Goal: Information Seeking & Learning: Learn about a topic

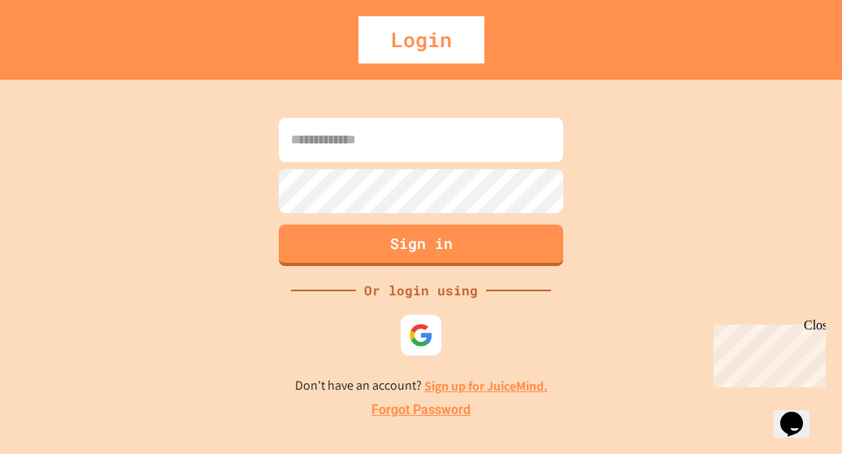
click at [384, 211] on form "Sign in" at bounding box center [421, 192] width 293 height 156
click at [422, 329] on img at bounding box center [421, 335] width 27 height 27
click at [471, 381] on link "Sign up for JuiceMind." at bounding box center [486, 385] width 124 height 17
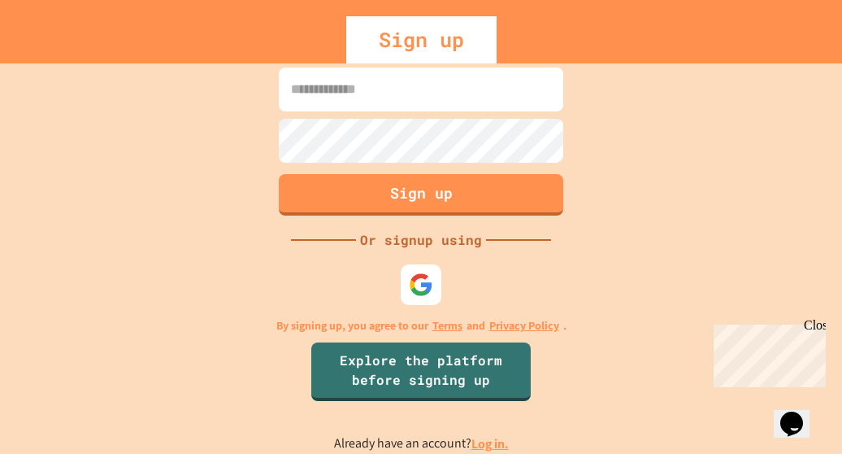
click at [320, 90] on input at bounding box center [421, 89] width 285 height 44
type input "**********"
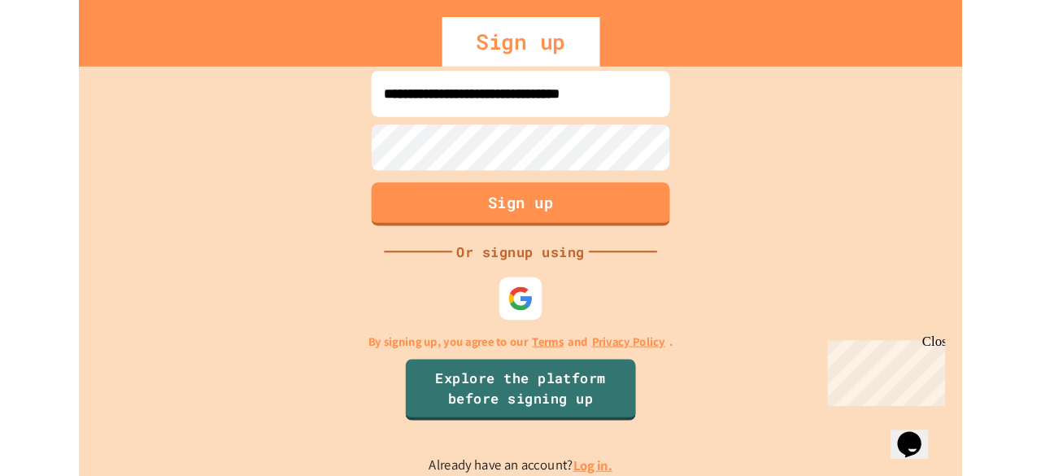
scroll to position [0, 0]
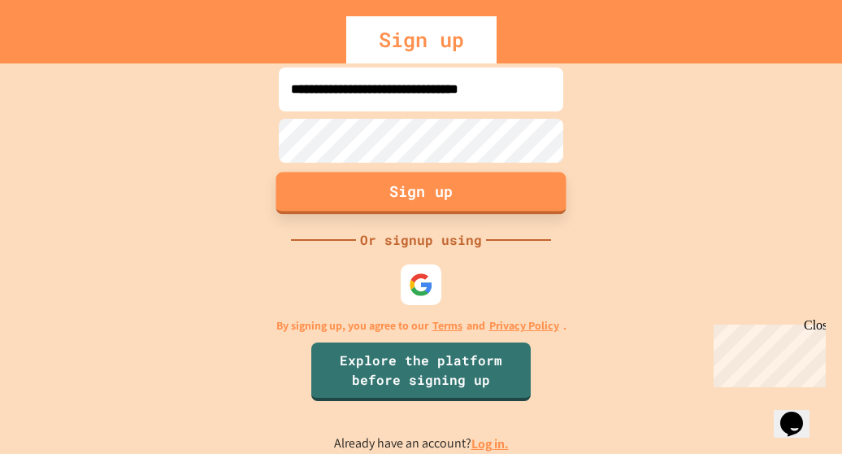
click at [338, 180] on button "Sign up" at bounding box center [421, 193] width 290 height 42
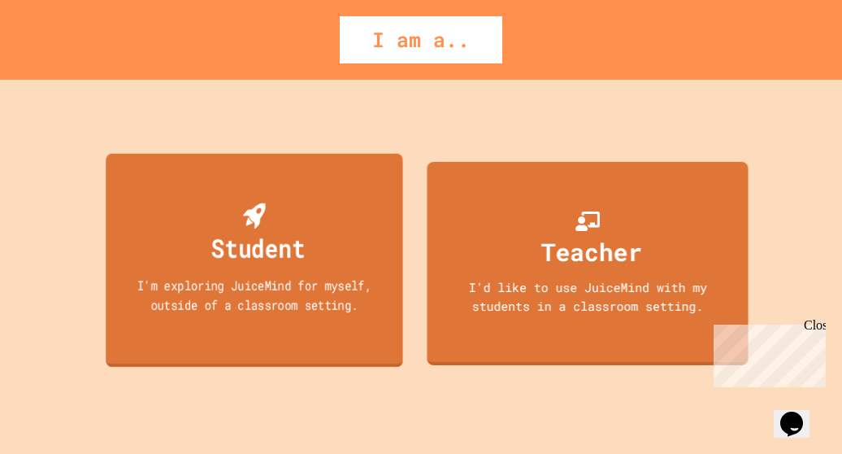
click at [283, 306] on div "I'm exploring JuiceMind for myself, outside of a classroom setting." at bounding box center [254, 295] width 267 height 38
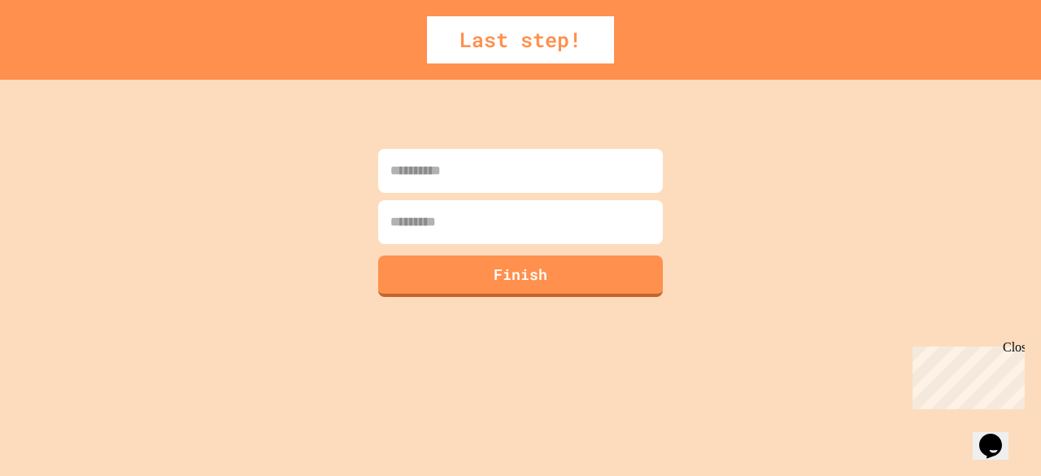
click at [410, 178] on input at bounding box center [520, 171] width 285 height 44
type input "******"
click at [430, 232] on input at bounding box center [520, 222] width 285 height 44
type input "*******"
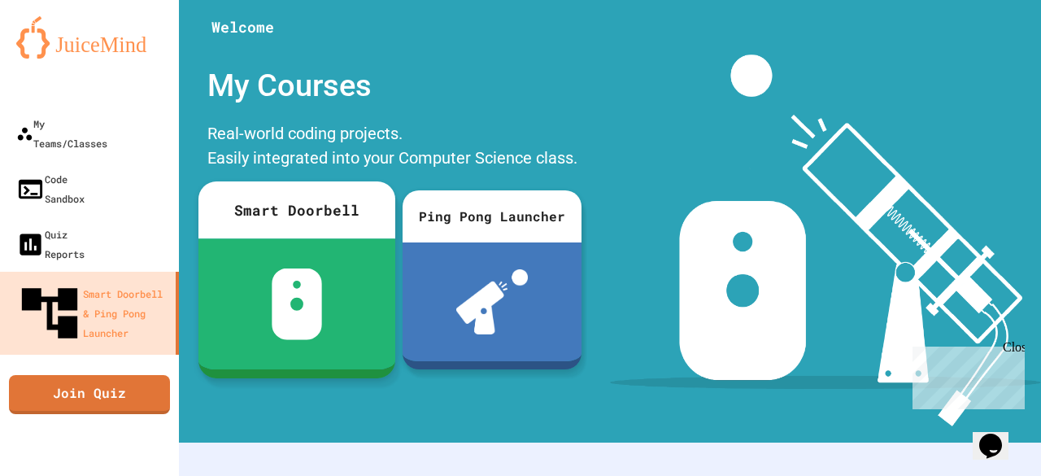
click at [288, 272] on img at bounding box center [297, 304] width 51 height 72
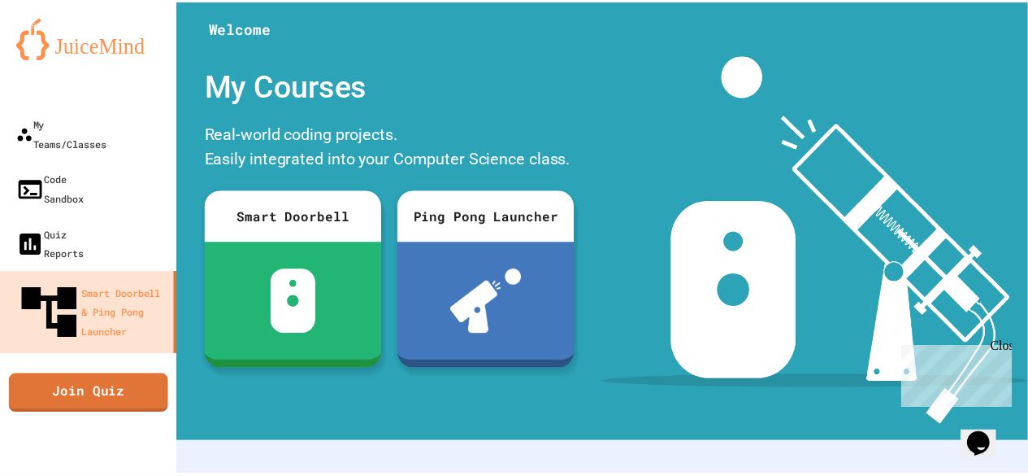
scroll to position [105, 0]
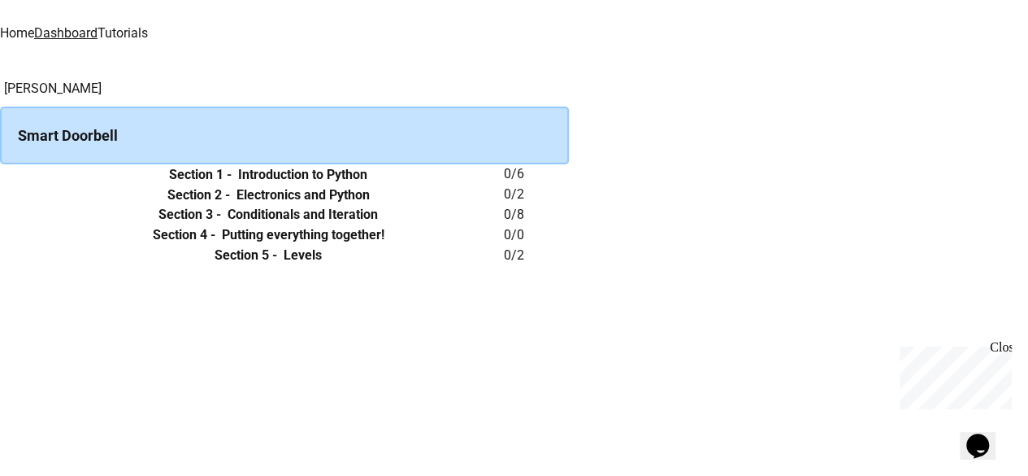
click at [410, 185] on th "Section 1 - Introduction to Python" at bounding box center [268, 174] width 471 height 20
click at [367, 185] on h6 "Introduction to Python" at bounding box center [302, 175] width 129 height 20
click at [0, 175] on icon "expand row" at bounding box center [0, 175] width 0 height 0
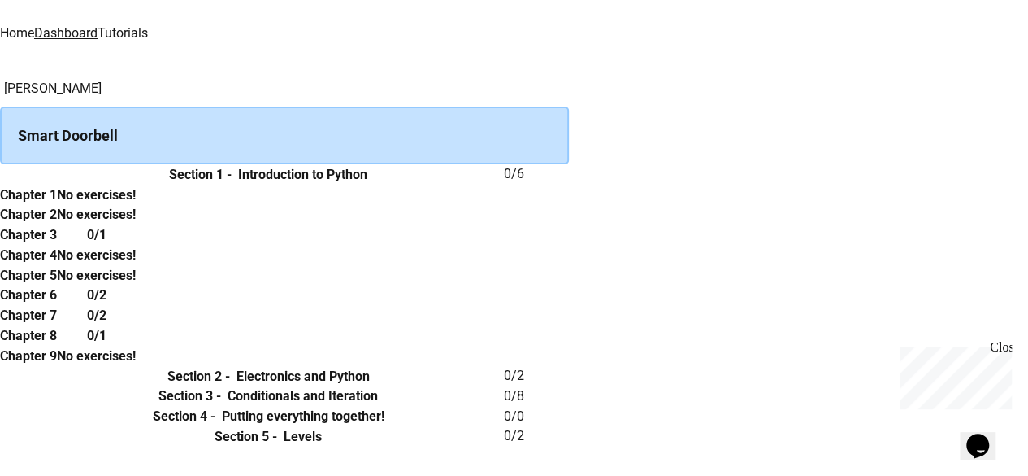
click at [57, 205] on h6 "Chapter 1" at bounding box center [28, 195] width 57 height 20
click at [136, 205] on th "No exercises!" at bounding box center [96, 195] width 79 height 20
click at [57, 205] on th "Chapter 1" at bounding box center [28, 195] width 57 height 20
click at [456, 185] on th "Section 1 - Introduction to Python" at bounding box center [268, 174] width 471 height 20
click at [337, 244] on div "Chapter 1 No exercises! Chapter 2 No exercises! Chapter 3 0/1 Chapter 4 No exer…" at bounding box center [284, 275] width 569 height 181
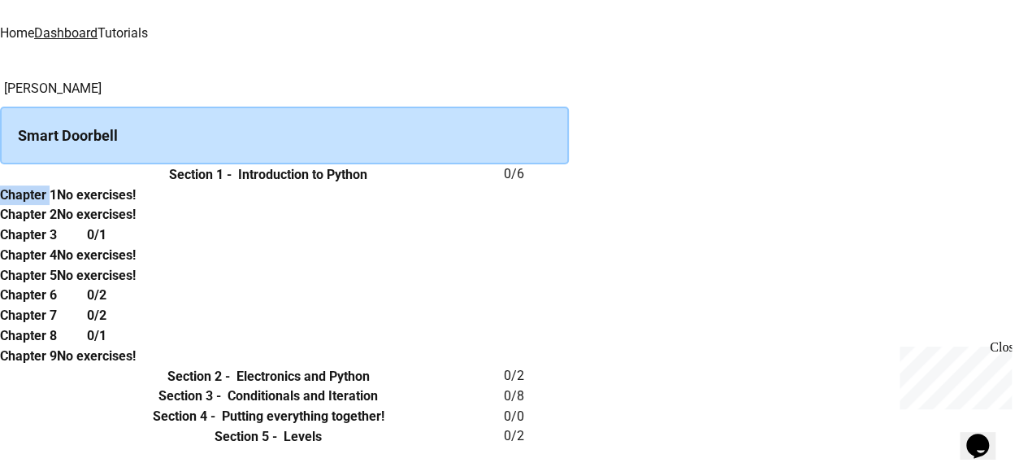
click at [337, 244] on div "Chapter 1 No exercises! Chapter 2 No exercises! Chapter 3 0/1 Chapter 4 No exer…" at bounding box center [284, 275] width 569 height 181
click at [0, 376] on icon "expand row" at bounding box center [0, 376] width 0 height 0
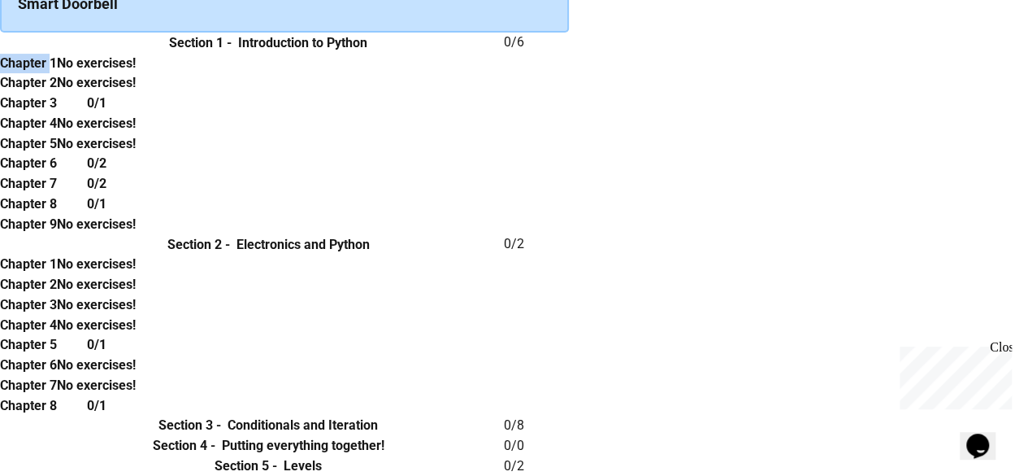
scroll to position [919, 0]
click at [33, 415] on td "collapsible table" at bounding box center [16, 425] width 33 height 20
click at [0, 426] on icon "expand row" at bounding box center [0, 426] width 0 height 0
click at [0, 446] on icon "expand row" at bounding box center [0, 446] width 0 height 0
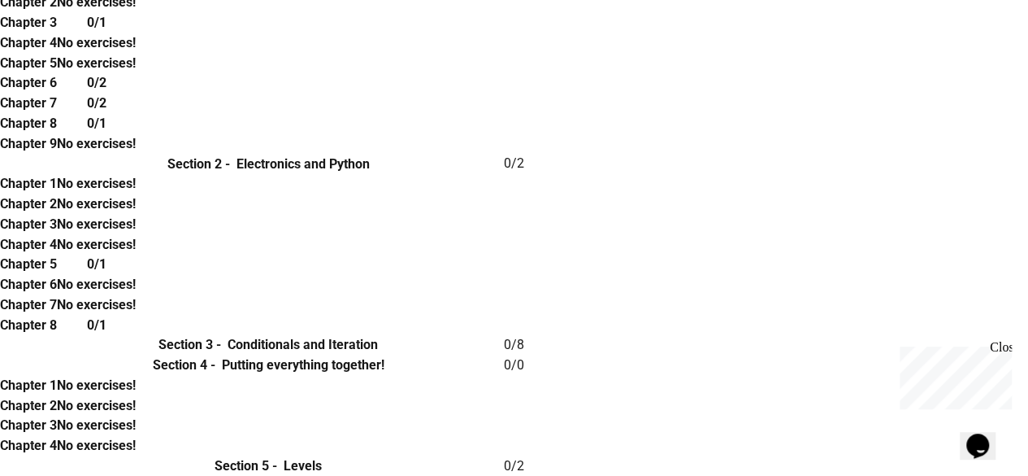
scroll to position [1102, 0]
click at [33, 453] on td "collapsible table" at bounding box center [16, 465] width 33 height 20
click at [0, 453] on button "expand row" at bounding box center [0, 466] width 0 height 0
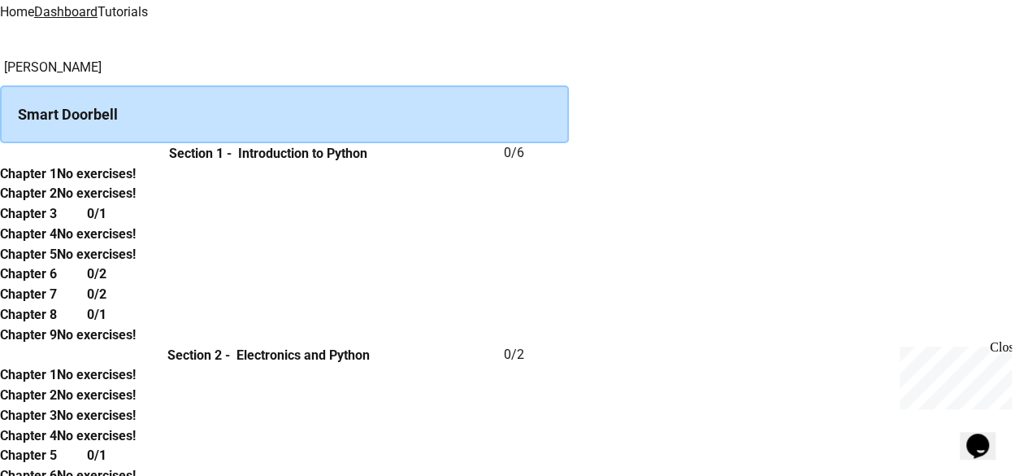
scroll to position [15, 0]
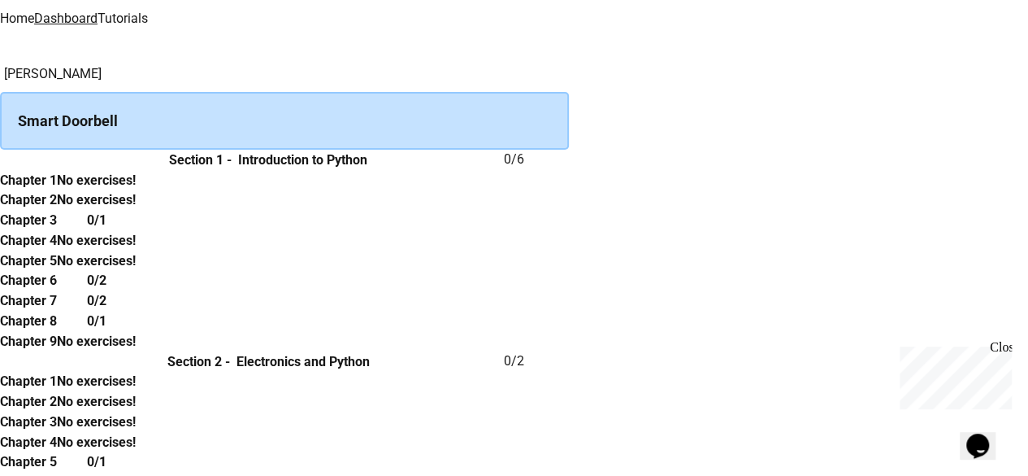
click at [34, 17] on link "Home" at bounding box center [17, 18] width 34 height 15
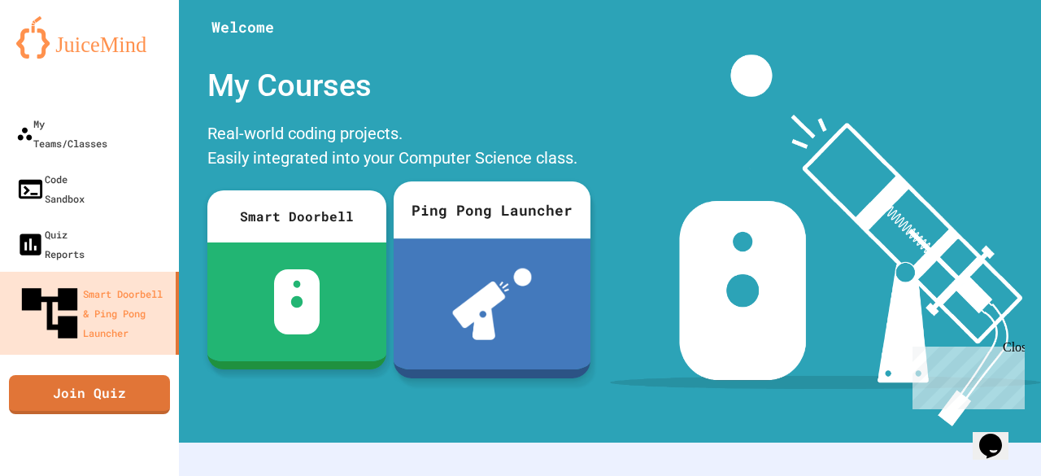
click at [481, 300] on img at bounding box center [492, 304] width 80 height 72
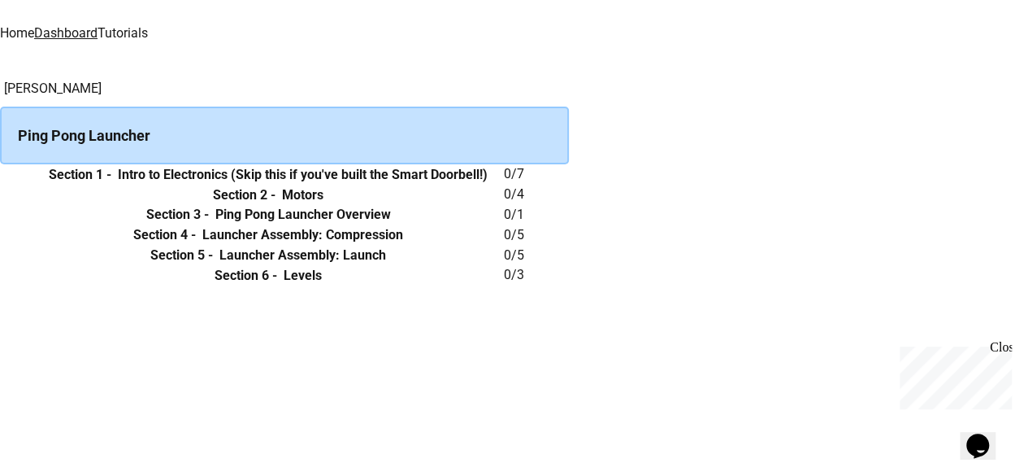
scroll to position [176, 0]
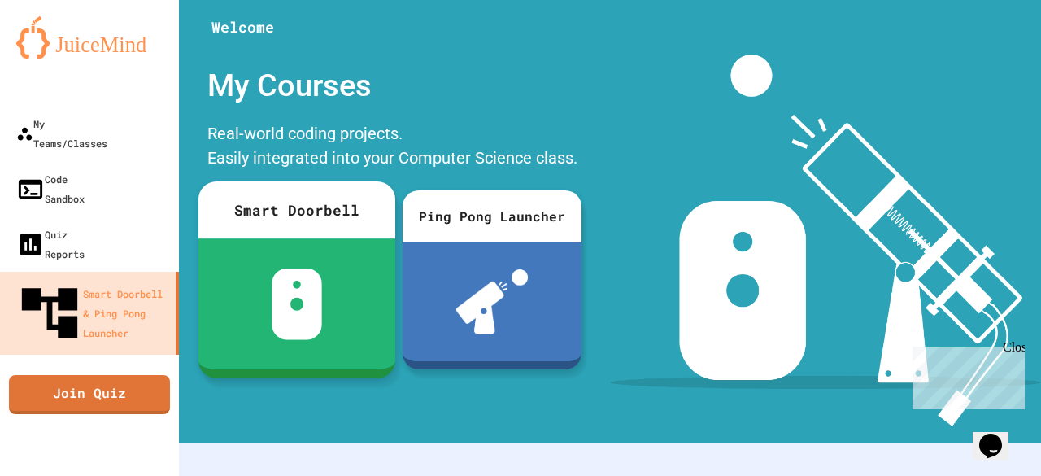
click at [296, 272] on img at bounding box center [297, 304] width 51 height 72
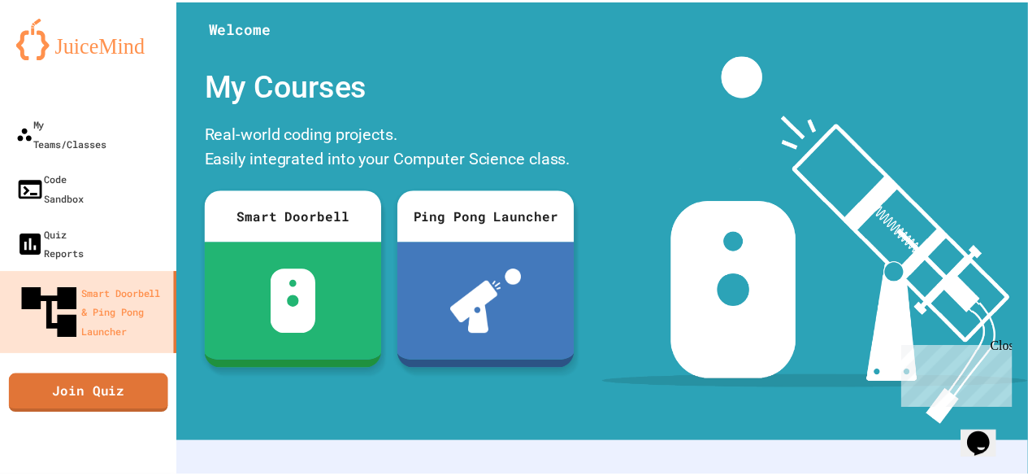
scroll to position [63, 0]
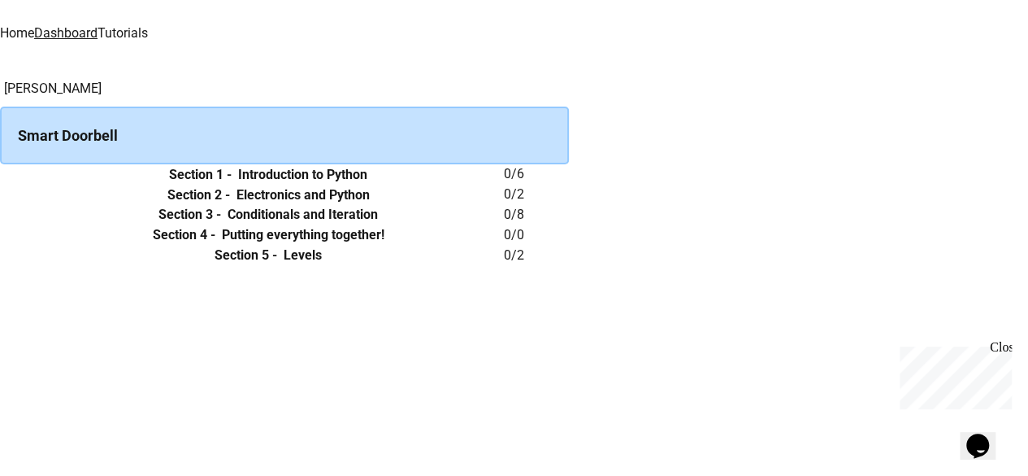
click at [331, 123] on div "Smart Doorbell" at bounding box center [284, 135] width 569 height 58
click at [372, 129] on div "Smart Doorbell" at bounding box center [284, 135] width 569 height 58
click at [314, 124] on div "Smart Doorbell" at bounding box center [284, 135] width 569 height 58
click at [148, 25] on link "Tutorials" at bounding box center [123, 32] width 50 height 15
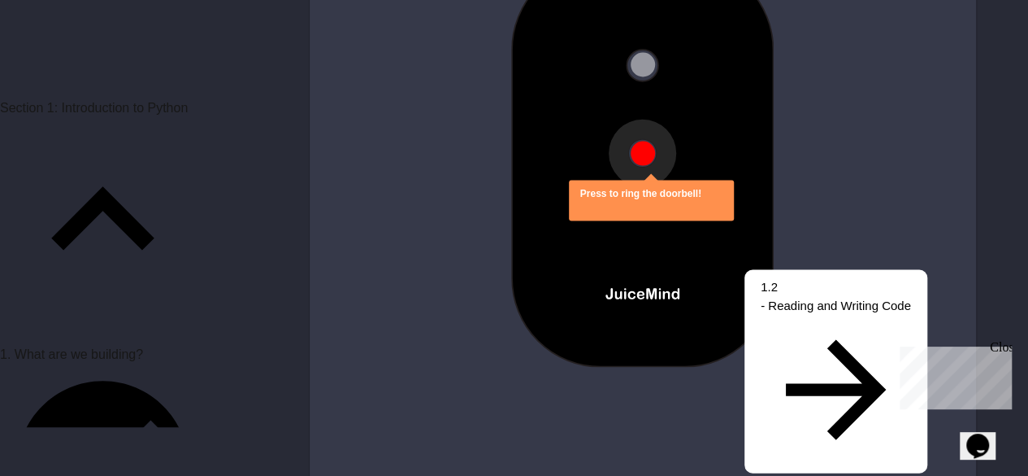
scroll to position [1491, 0]
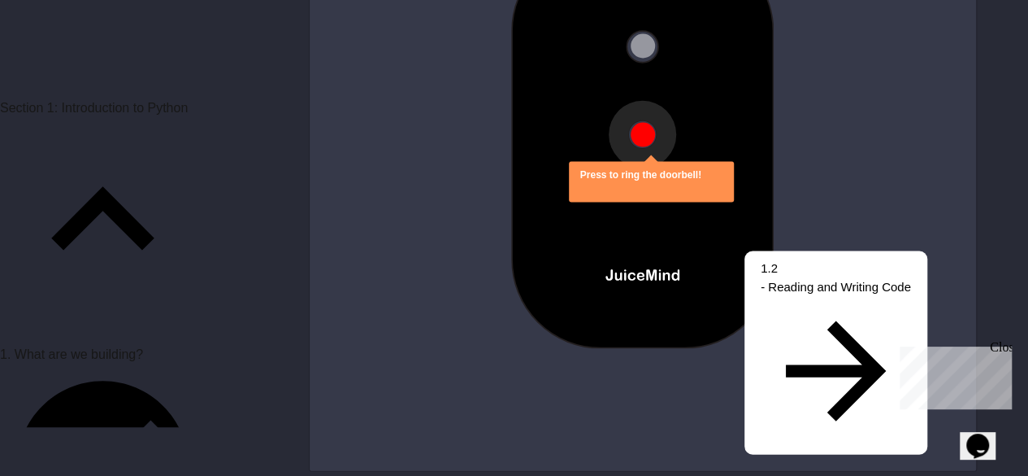
click at [693, 180] on img at bounding box center [643, 144] width 360 height 406
click at [664, 168] on div "Press to ring the doorbell!" at bounding box center [640, 174] width 121 height 15
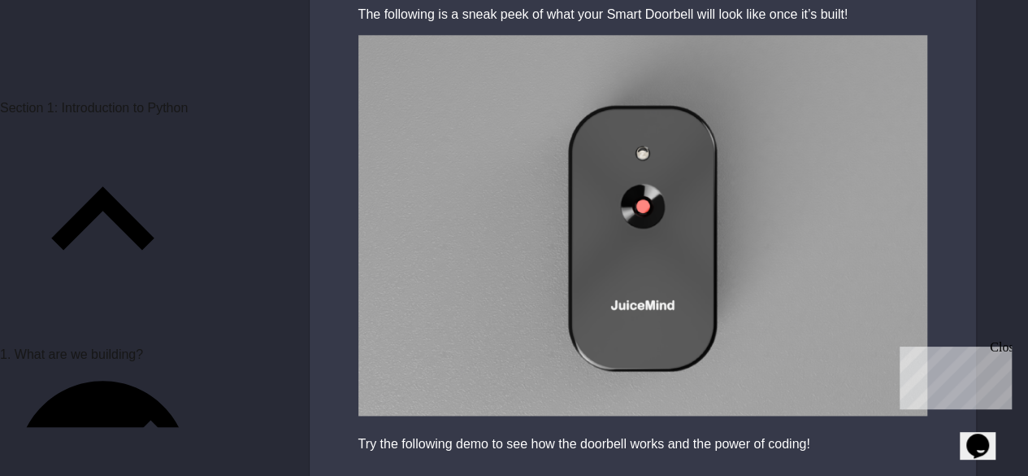
scroll to position [620, 0]
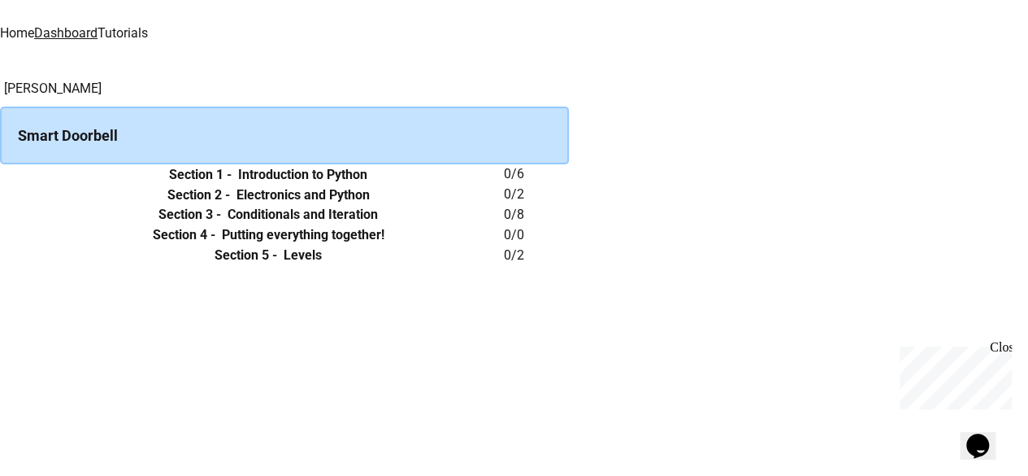
click at [34, 27] on link "Home" at bounding box center [17, 32] width 34 height 15
